Goal: Subscribe to service/newsletter

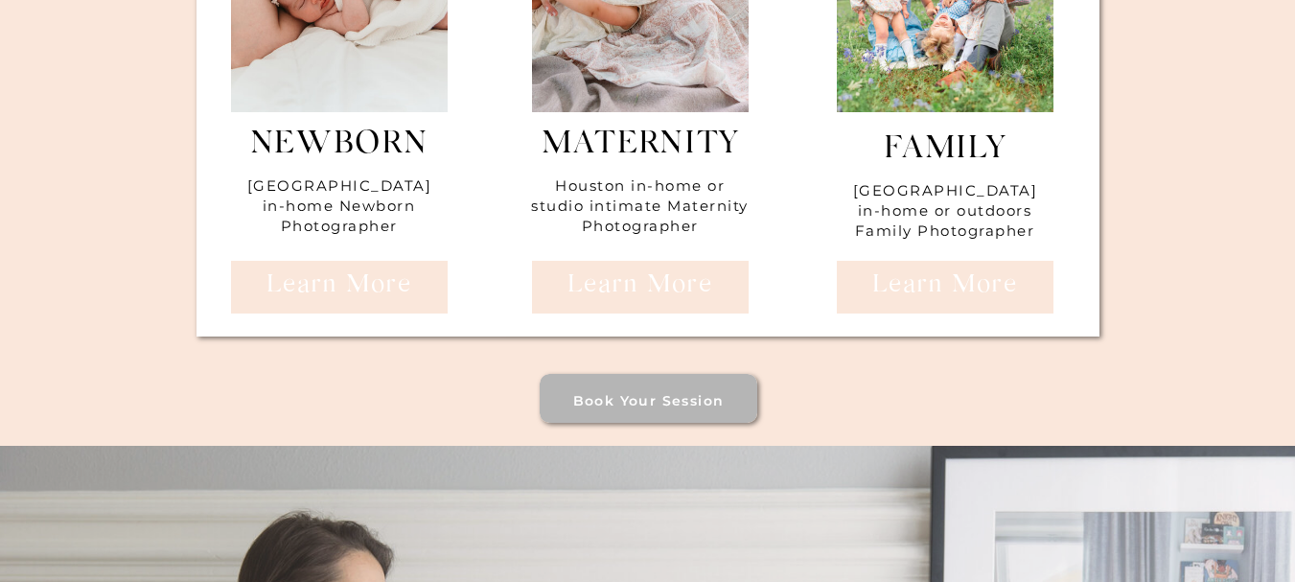
scroll to position [8149, 0]
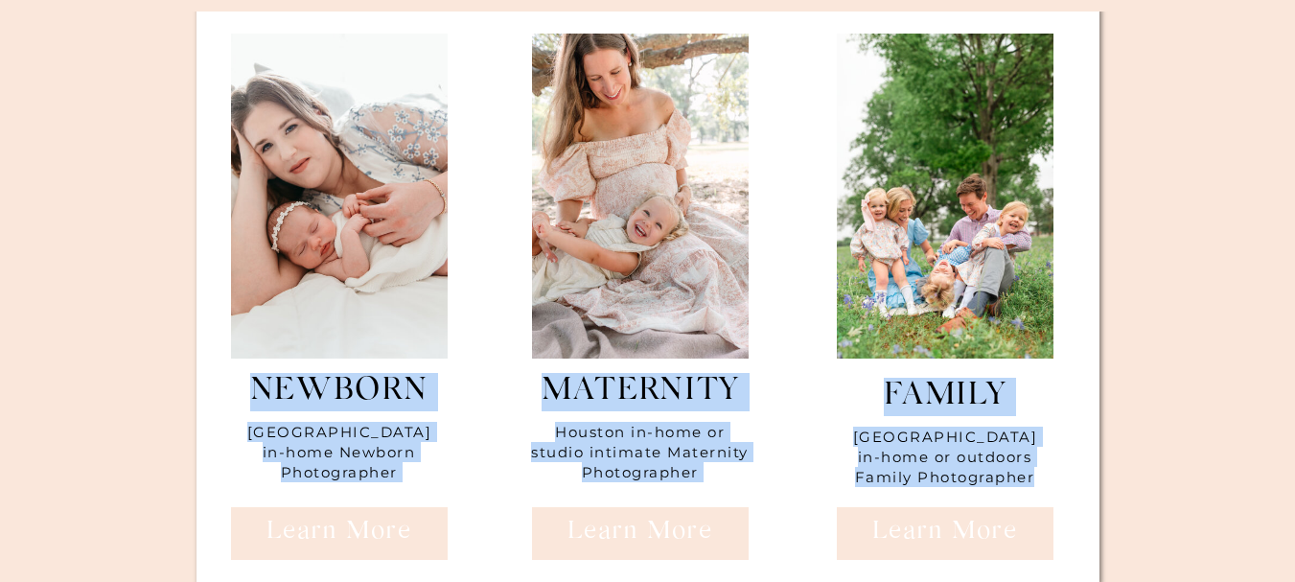
drag, startPoint x: 205, startPoint y: 340, endPoint x: 350, endPoint y: 469, distance: 193.5
click at [384, 553] on div "Newborn Houston in-home Newborn Photographer maternity [GEOGRAPHIC_DATA] in-hom…" at bounding box center [648, 271] width 1150 height 842
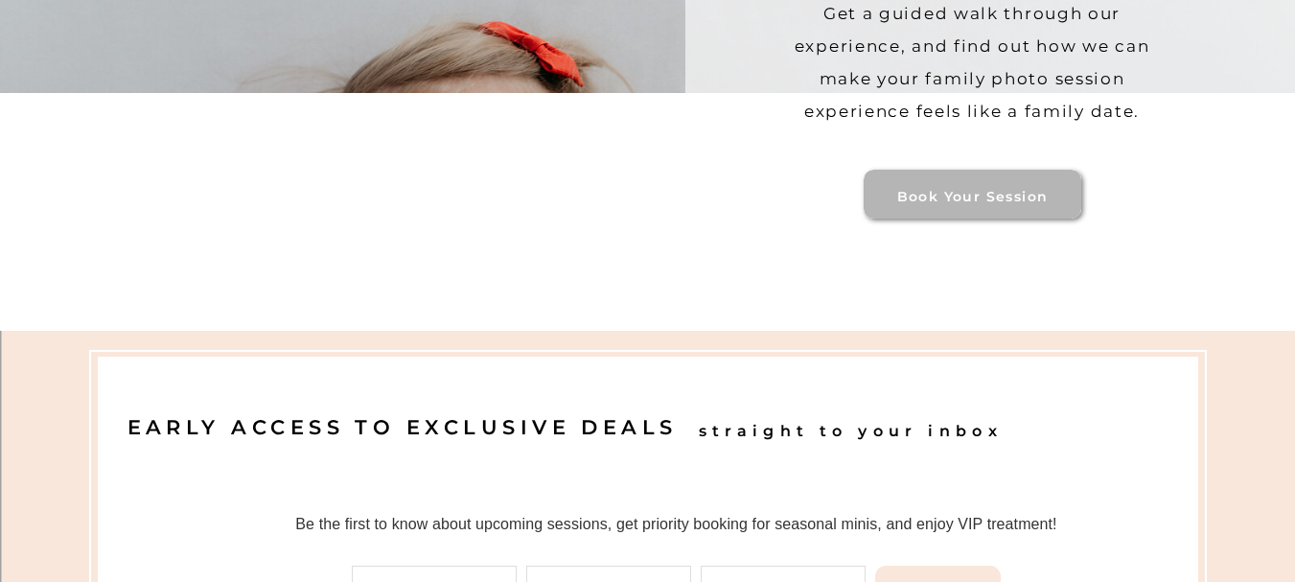
scroll to position [13038, 0]
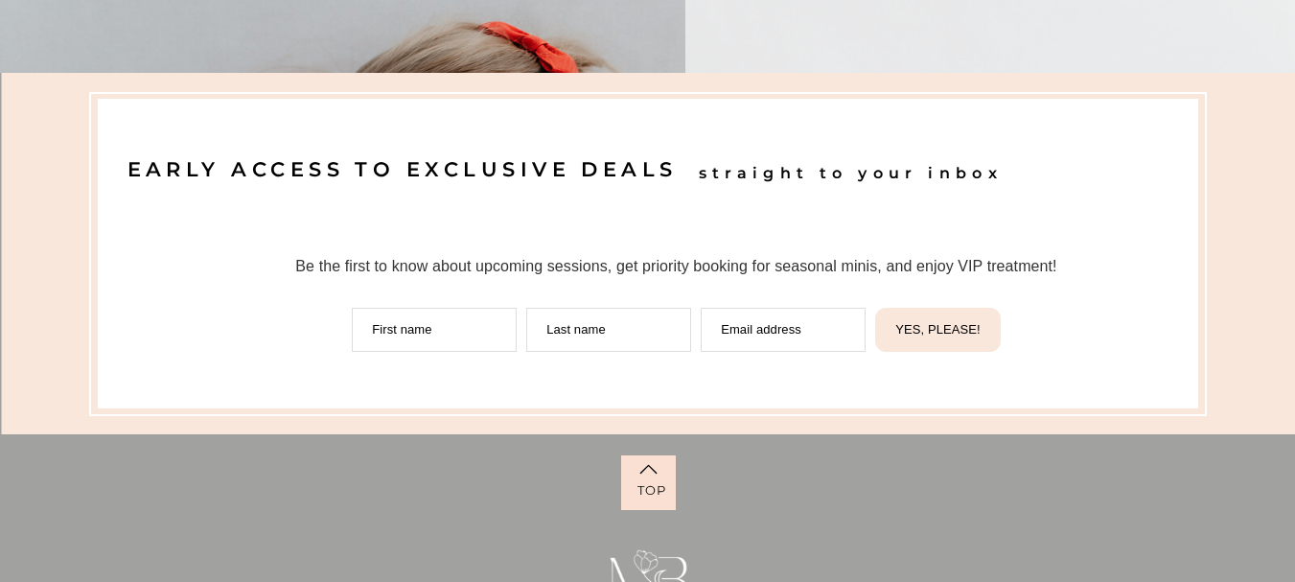
drag, startPoint x: 325, startPoint y: 336, endPoint x: 437, endPoint y: 328, distance: 112.4
click at [437, 328] on div "First name Last name Email address" at bounding box center [608, 325] width 523 height 54
click at [431, 325] on input "First name" at bounding box center [434, 330] width 165 height 44
click at [327, 394] on div at bounding box center [648, 254] width 1101 height 310
click at [317, 395] on div at bounding box center [648, 254] width 1101 height 310
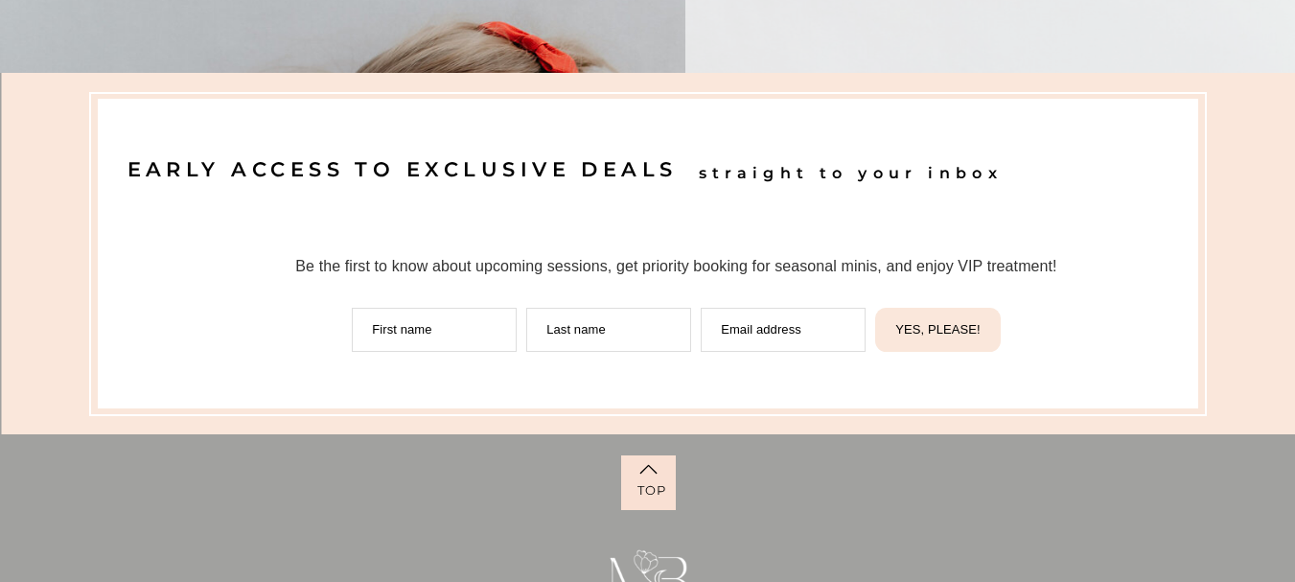
click at [498, 91] on div at bounding box center [648, 253] width 1294 height 361
click at [499, 91] on div at bounding box center [648, 253] width 1294 height 361
click at [410, 336] on input "First name" at bounding box center [434, 330] width 165 height 44
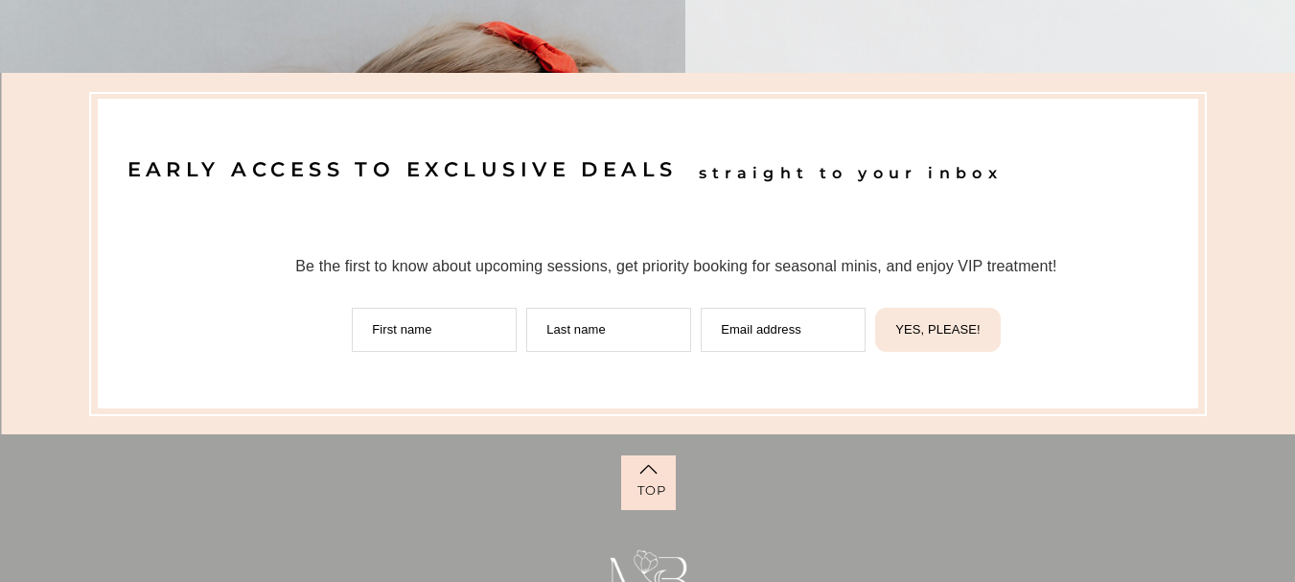
click at [410, 336] on input "First name" at bounding box center [434, 330] width 165 height 44
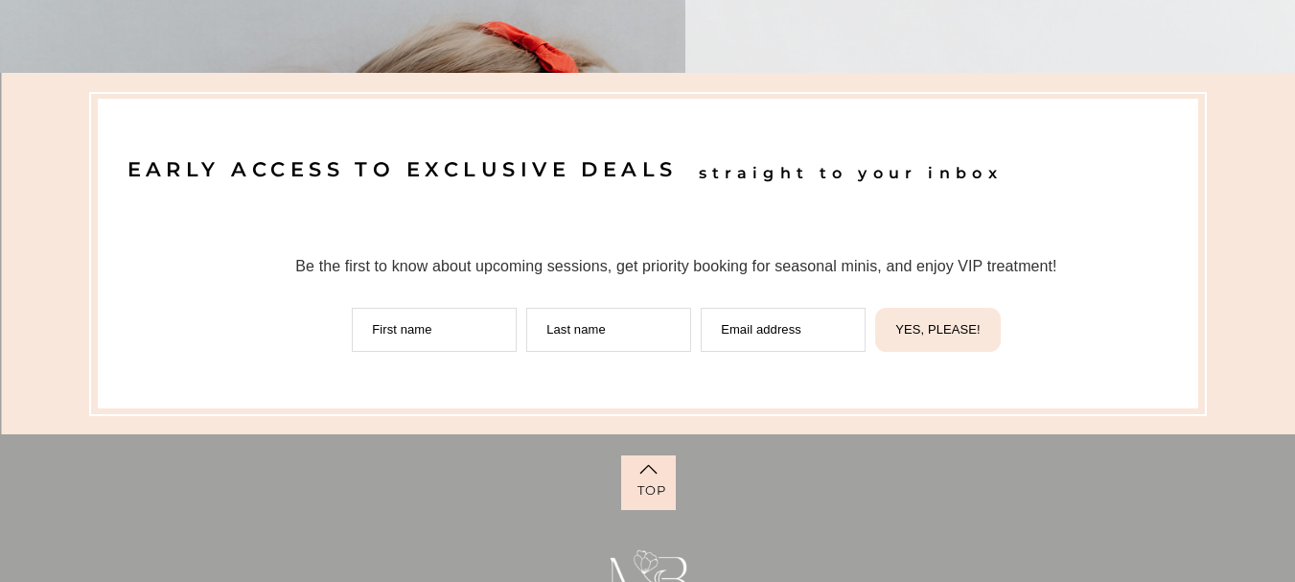
click at [410, 336] on input "First name" at bounding box center [434, 330] width 165 height 44
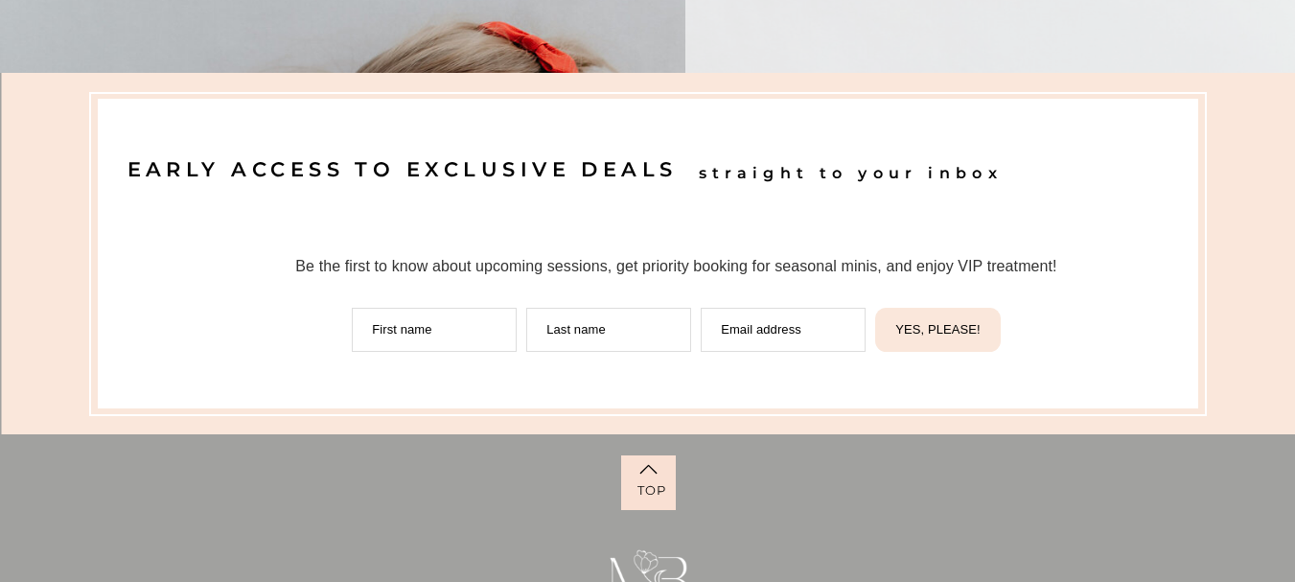
click at [410, 336] on input "First name" at bounding box center [434, 330] width 165 height 44
click at [329, 379] on form "Be the first to know about upcoming sessions, get priority booking for seasonal…" at bounding box center [676, 290] width 949 height 179
drag, startPoint x: 317, startPoint y: 336, endPoint x: 282, endPoint y: 336, distance: 35.5
click at [282, 336] on div "First name Last name Email address YES, PLEASE!" at bounding box center [676, 325] width 901 height 54
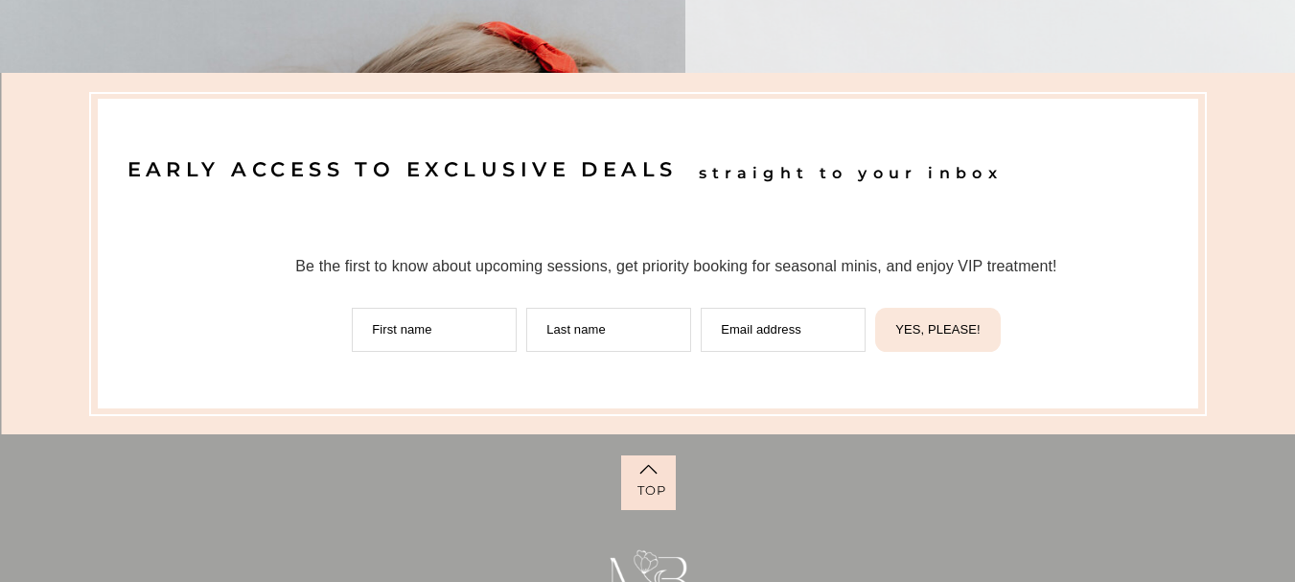
click at [397, 330] on input "First name" at bounding box center [434, 330] width 165 height 44
click at [400, 331] on input "First name" at bounding box center [434, 330] width 165 height 44
